Goal: Find specific page/section: Find specific page/section

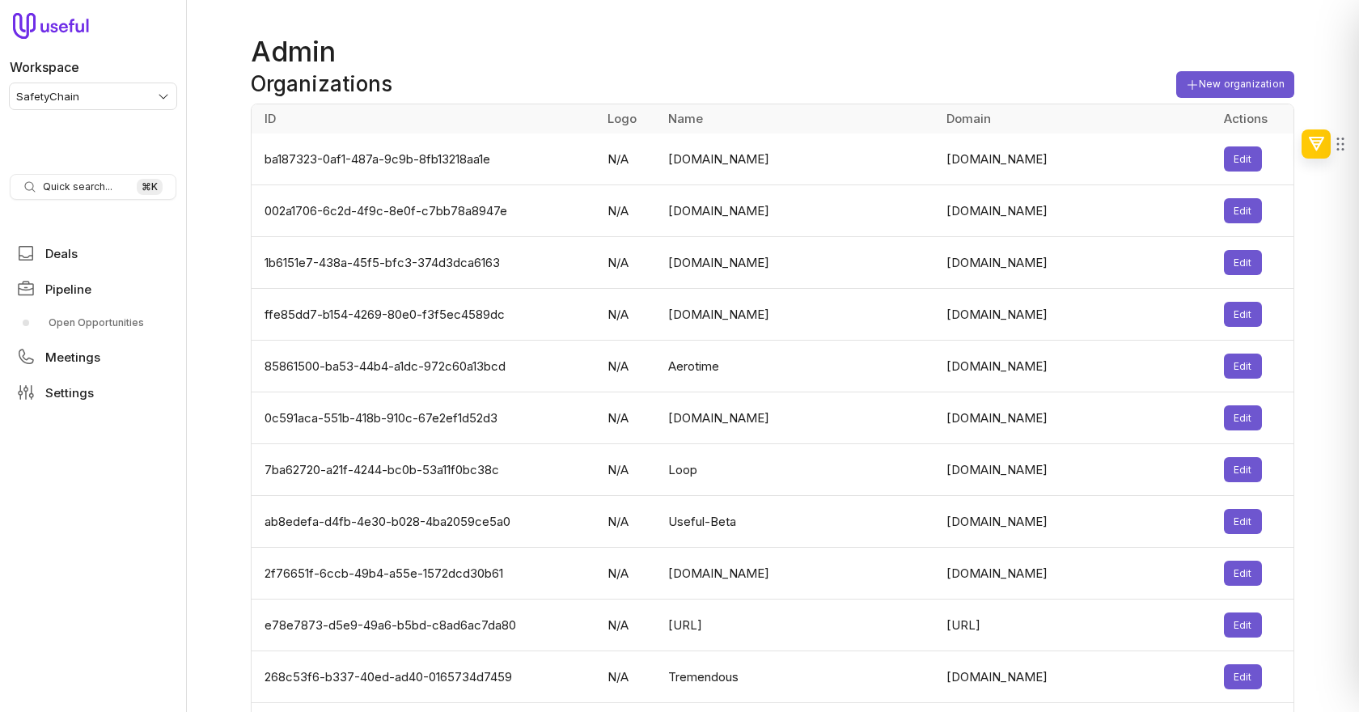
click at [124, 103] on html "Workspace SafetyChain Quick search... ⌘ K Deals Pipeline Open Opportunities Mee…" at bounding box center [679, 356] width 1359 height 712
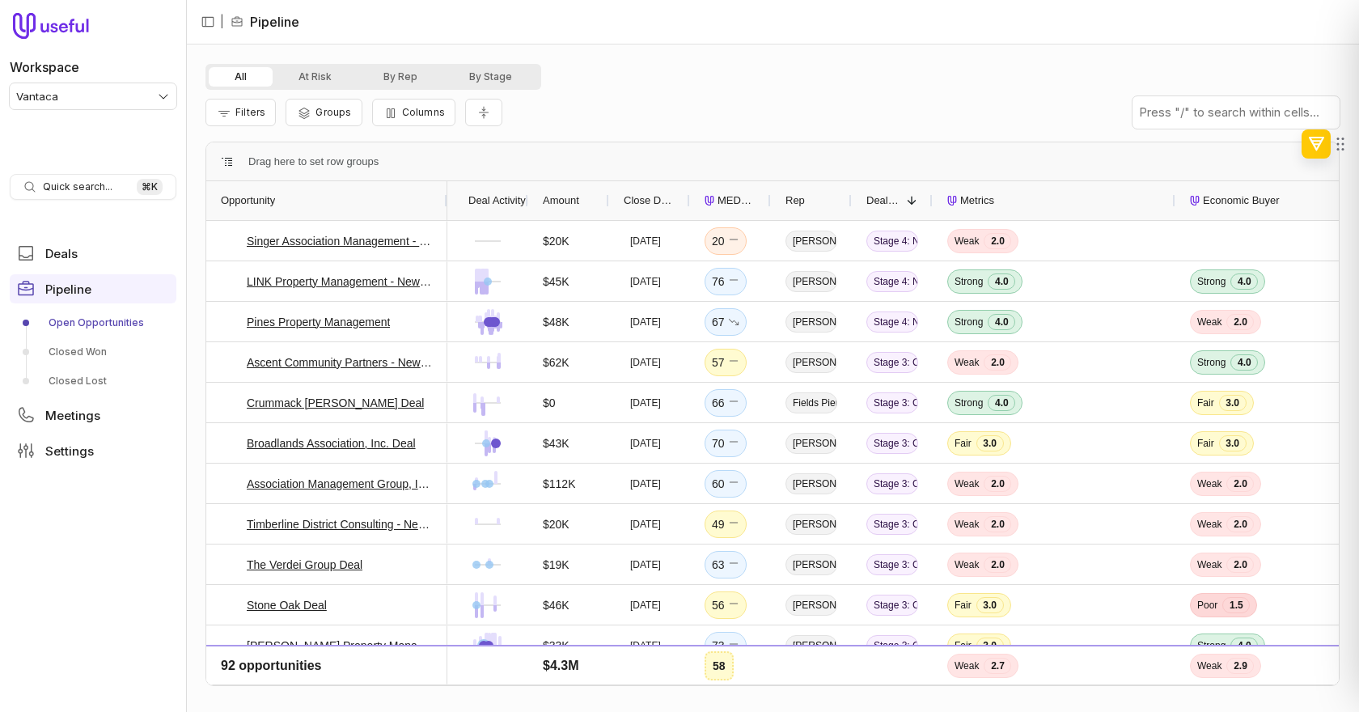
drag, startPoint x: 285, startPoint y: 197, endPoint x: 445, endPoint y: 197, distance: 160.1
click at [445, 197] on div at bounding box center [446, 200] width 6 height 39
click at [121, 261] on link "Deals" at bounding box center [93, 253] width 167 height 29
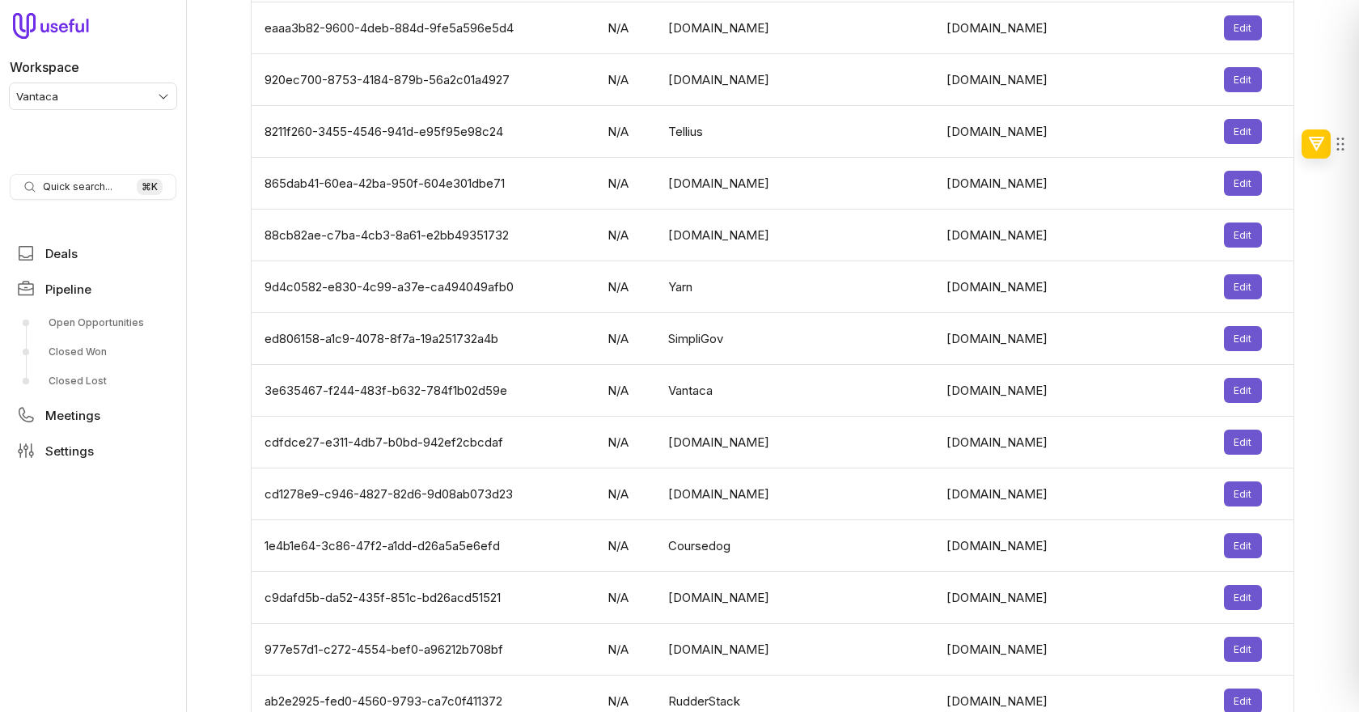
scroll to position [5124, 0]
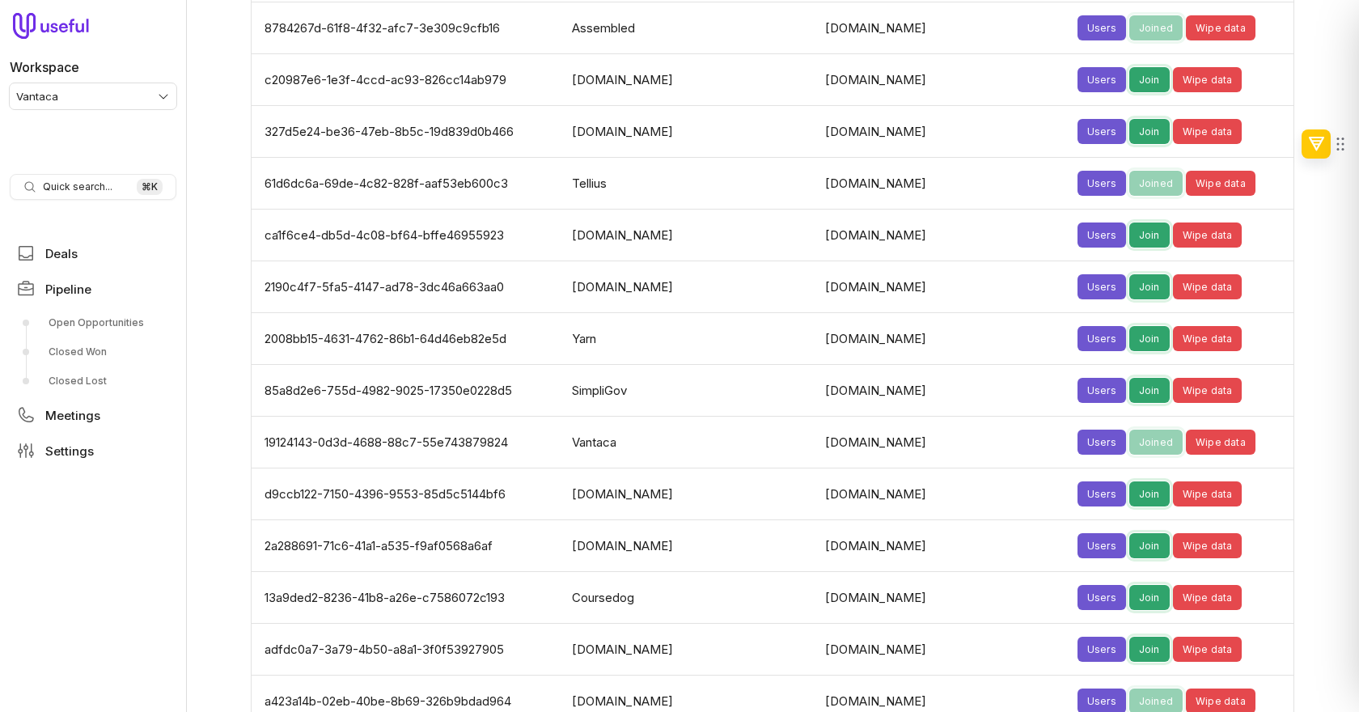
click at [911, 417] on td "[DOMAIN_NAME]" at bounding box center [941, 443] width 252 height 52
click at [911, 417] on td "vantaca.com" at bounding box center [941, 443] width 252 height 52
